Goal: Use online tool/utility: Utilize a website feature to perform a specific function

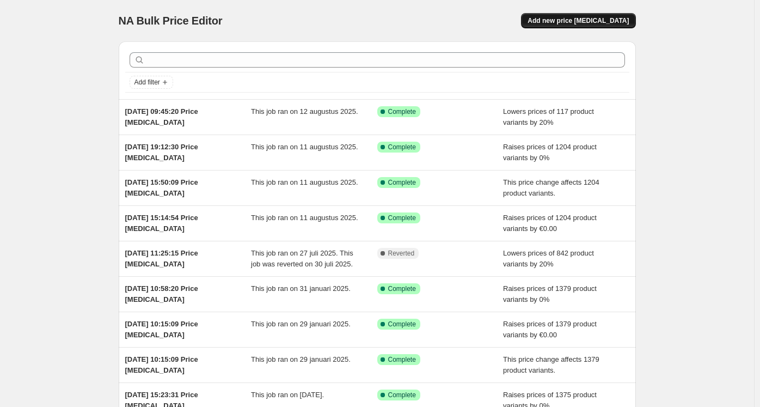
click at [576, 28] on button "Add new price change job" at bounding box center [578, 20] width 114 height 15
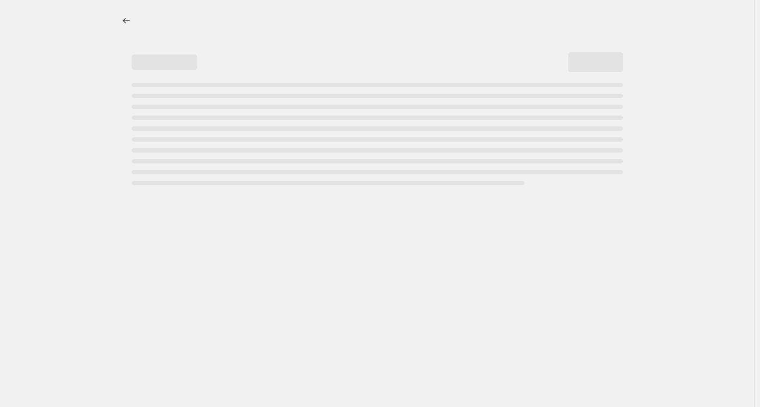
select select "percentage"
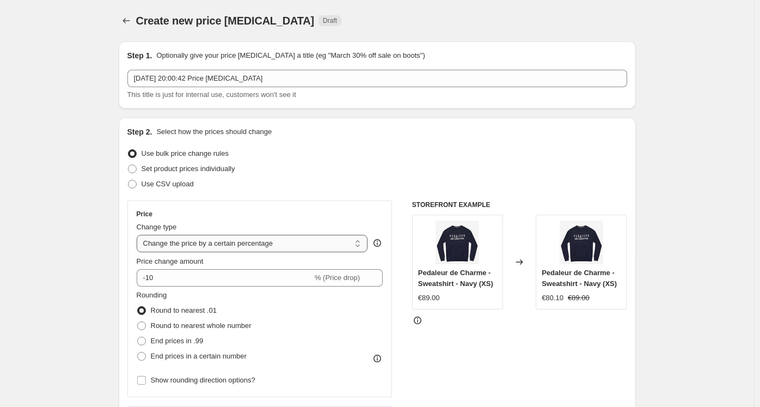
click at [190, 251] on select "Change the price to a certain amount Change the price by a certain amount Chang…" at bounding box center [252, 243] width 231 height 17
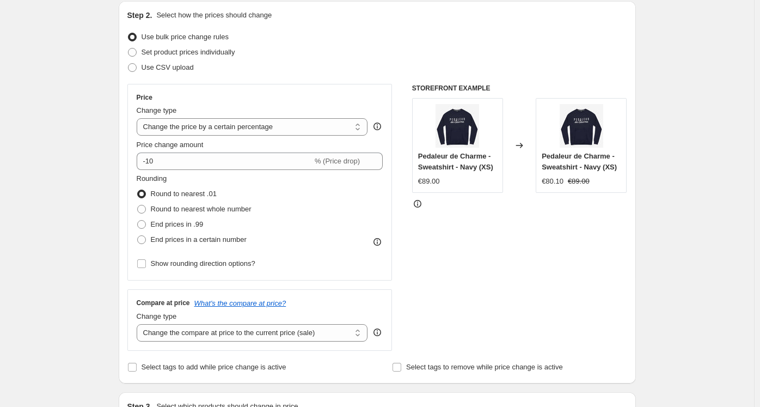
scroll to position [119, 0]
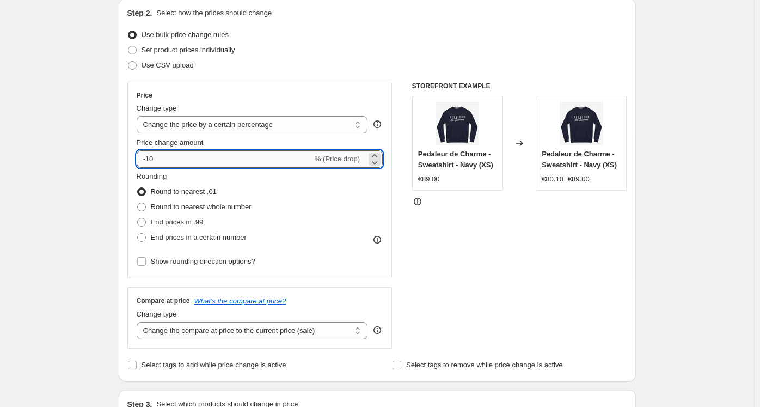
click at [196, 158] on input "-10" at bounding box center [225, 158] width 176 height 17
type input "-1"
type input "0"
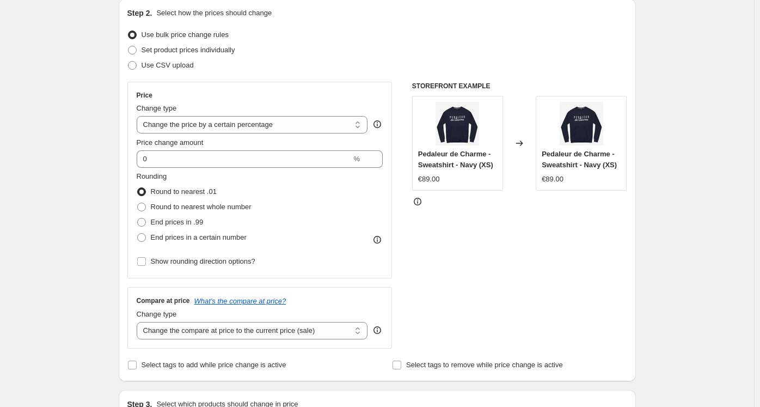
click at [113, 158] on div "Step 1. Optionally give your price change job a title (eg "March 30% off sale o…" at bounding box center [373, 408] width 526 height 989
click at [170, 238] on span "End prices in a certain number" at bounding box center [199, 237] width 96 height 8
click at [138, 233] on input "End prices in a certain number" at bounding box center [137, 233] width 1 height 1
radio input "true"
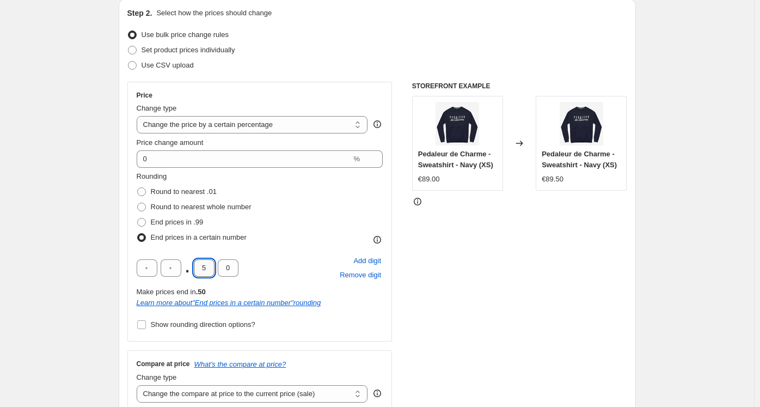
drag, startPoint x: 212, startPoint y: 269, endPoint x: 197, endPoint y: 267, distance: 14.9
click at [197, 267] on input "5" at bounding box center [204, 267] width 21 height 17
type input "9"
type input "5"
click at [493, 272] on div "STOREFRONT EXAMPLE Pedaleur de Charme - Sweatshirt - Navy (XS) €89.00 Changed t…" at bounding box center [519, 247] width 215 height 330
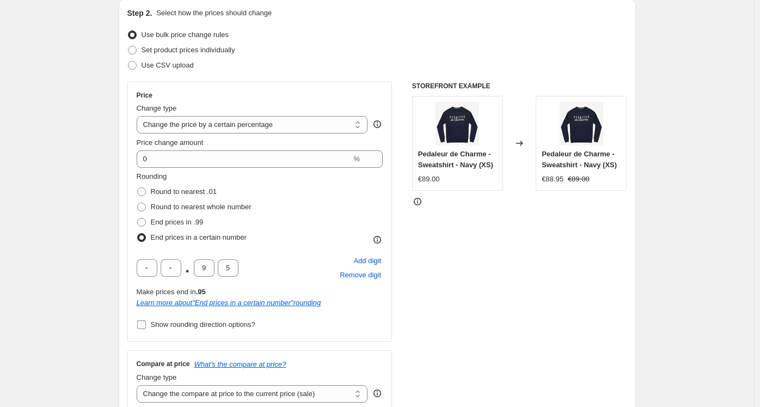
click at [173, 323] on span "Show rounding direction options?" at bounding box center [203, 324] width 104 height 8
click at [146, 323] on input "Show rounding direction options?" at bounding box center [141, 324] width 9 height 9
checkbox input "true"
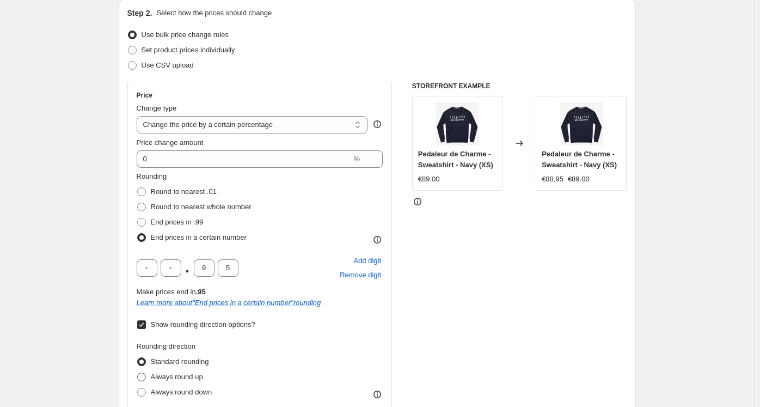
scroll to position [140, 0]
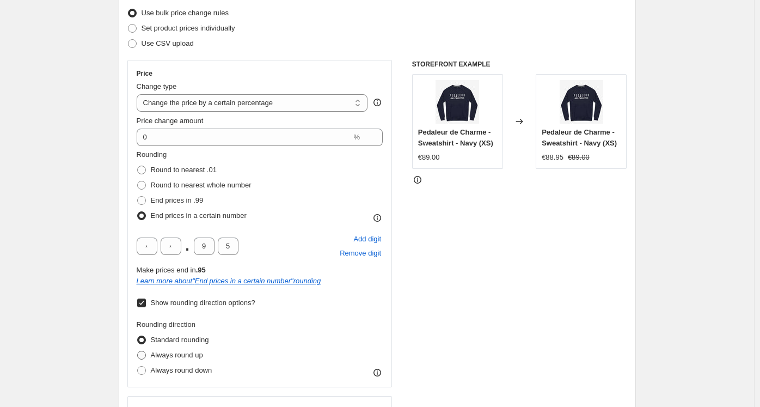
click at [170, 350] on span "Always round up" at bounding box center [177, 354] width 52 height 8
click at [138, 350] on input "Always round up" at bounding box center [137, 350] width 1 height 1
radio input "true"
click at [531, 262] on div "STOREFRONT EXAMPLE Pedaleur de Charme - Sweatshirt - Navy (XS) €89.00 Changed t…" at bounding box center [519, 258] width 215 height 397
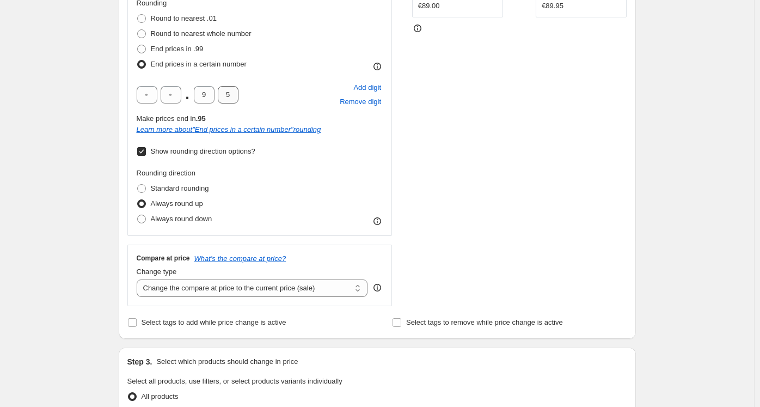
scroll to position [292, 0]
click at [220, 288] on select "Change the compare at price to the current price (sale) Change the compare at p…" at bounding box center [252, 287] width 231 height 17
select select "percentage"
click at [139, 279] on select "Change the compare at price to the current price (sale) Change the compare at p…" at bounding box center [252, 287] width 231 height 17
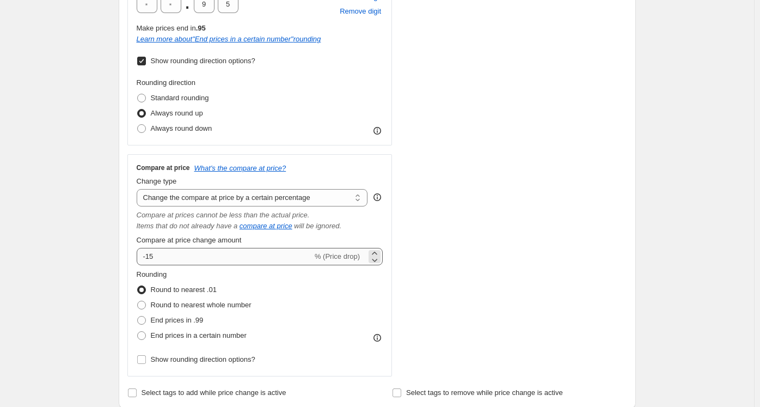
scroll to position [384, 0]
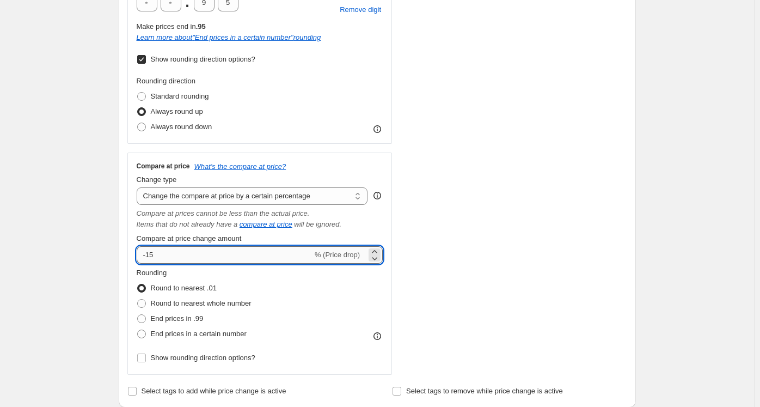
click at [194, 249] on input "-15" at bounding box center [225, 254] width 176 height 17
type input "-1"
type input "0"
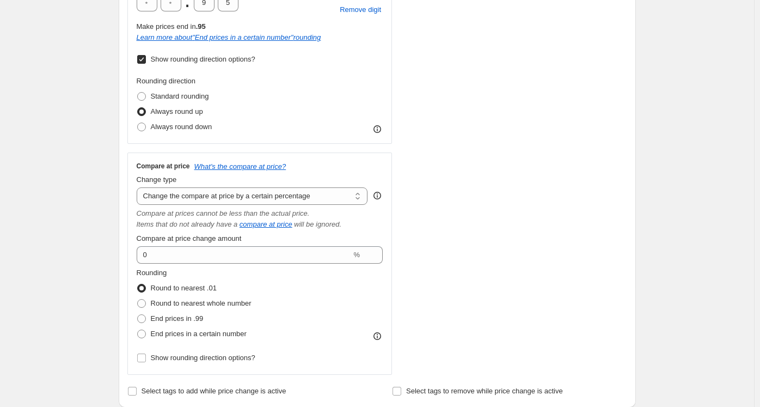
click at [563, 264] on div "STOREFRONT EXAMPLE Pedaleur de Charme - Sweatshirt - Navy (XS) €89.00 Changed t…" at bounding box center [519, 96] width 215 height 558
click at [155, 330] on span "End prices in a certain number" at bounding box center [199, 333] width 96 height 8
click at [138, 330] on input "End prices in a certain number" at bounding box center [137, 329] width 1 height 1
radio input "true"
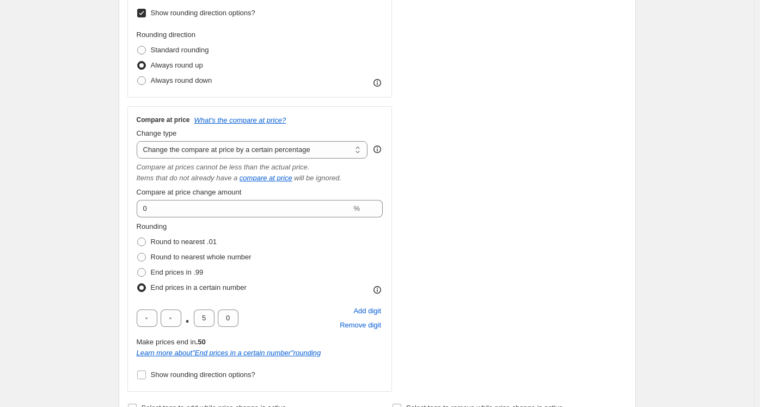
scroll to position [430, 0]
drag, startPoint x: 210, startPoint y: 322, endPoint x: 194, endPoint y: 319, distance: 16.6
click at [194, 319] on div ". 5 0" at bounding box center [188, 317] width 102 height 17
type input "9"
type input "5"
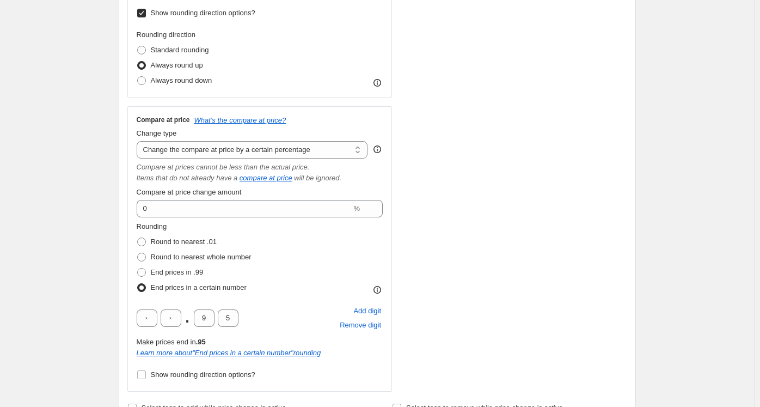
click at [491, 299] on div "STOREFRONT EXAMPLE Pedaleur de Charme - Sweatshirt - Navy (XS) €89.00 Changed t…" at bounding box center [519, 80] width 215 height 621
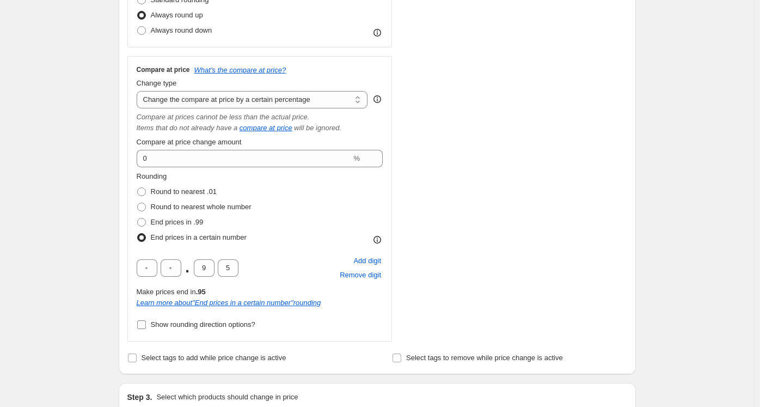
click at [208, 325] on span "Show rounding direction options?" at bounding box center [203, 324] width 104 height 8
click at [146, 325] on input "Show rounding direction options?" at bounding box center [141, 324] width 9 height 9
checkbox input "true"
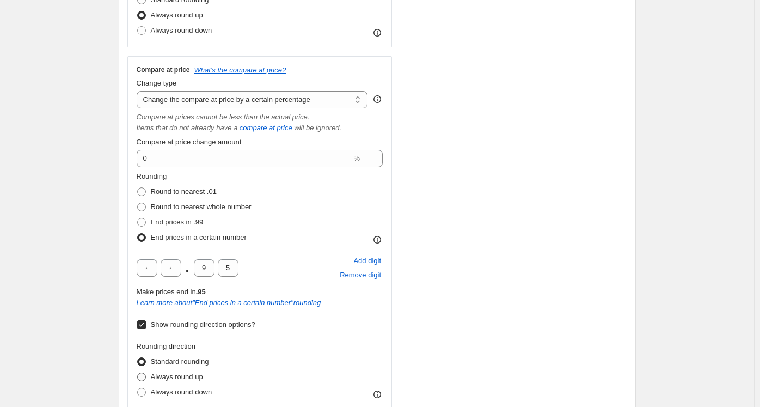
click at [172, 379] on span "Always round up" at bounding box center [177, 376] width 52 height 8
click at [138, 373] on input "Always round up" at bounding box center [137, 372] width 1 height 1
radio input "true"
click at [484, 268] on div "STOREFRONT EXAMPLE Pedaleur de Charme - Sweatshirt - Navy (XS) €89.00 Changed t…" at bounding box center [519, 64] width 215 height 688
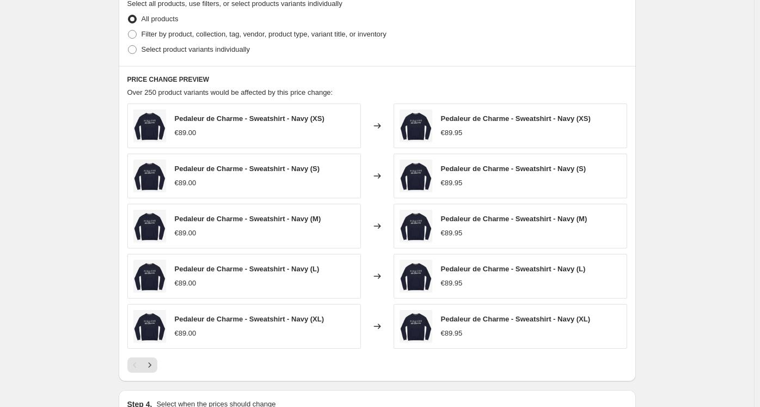
scroll to position [1100, 0]
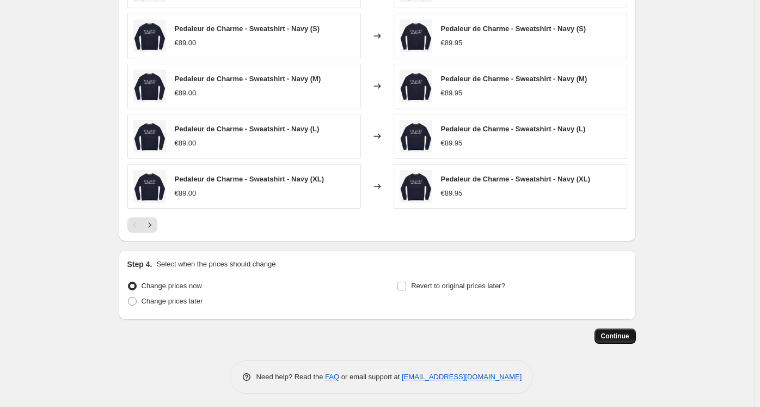
click at [608, 333] on span "Continue" at bounding box center [615, 335] width 28 height 9
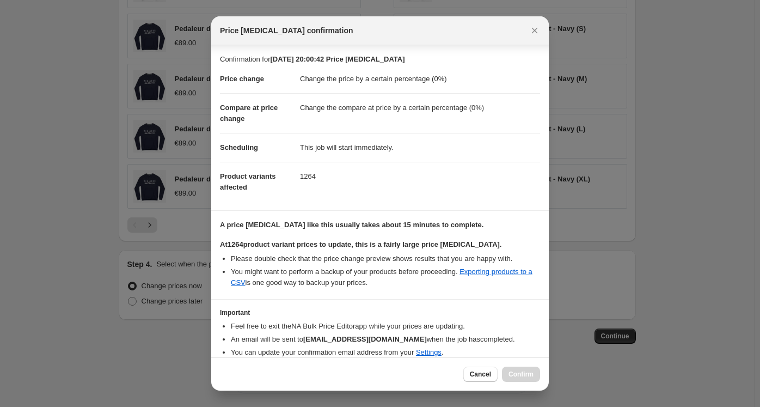
scroll to position [42, 0]
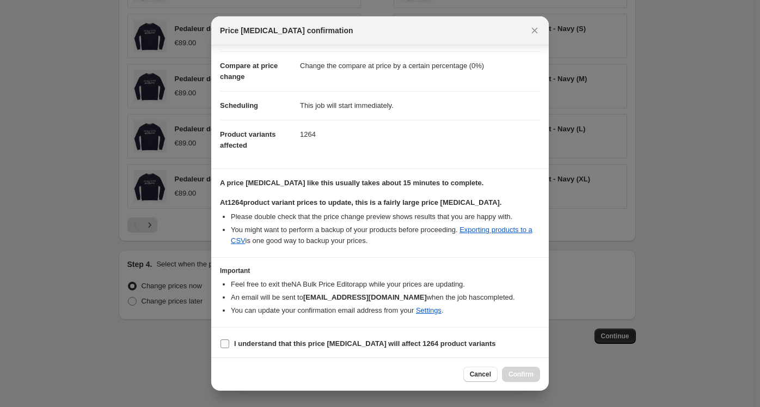
click at [267, 340] on b "I understand that this price change job will affect 1264 product variants" at bounding box center [365, 343] width 262 height 8
click at [229, 340] on input "I understand that this price change job will affect 1264 product variants" at bounding box center [224, 343] width 9 height 9
checkbox input "true"
click at [524, 373] on span "Confirm" at bounding box center [520, 374] width 25 height 9
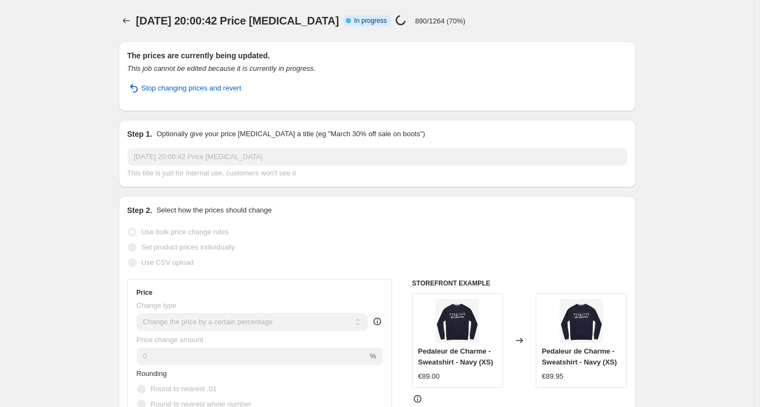
select select "percentage"
